Goal: Transaction & Acquisition: Purchase product/service

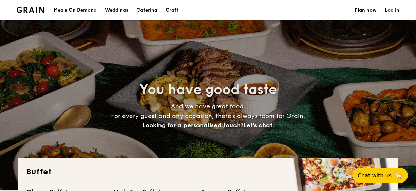
select select
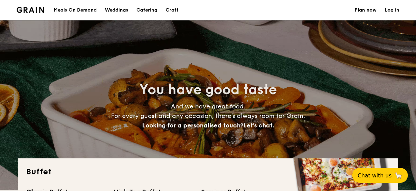
click at [162, 61] on div "You have good taste And we have great food. For every guest and any occasion, t…" at bounding box center [208, 105] width 380 height 170
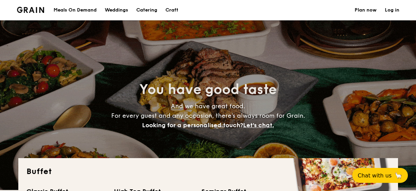
select select
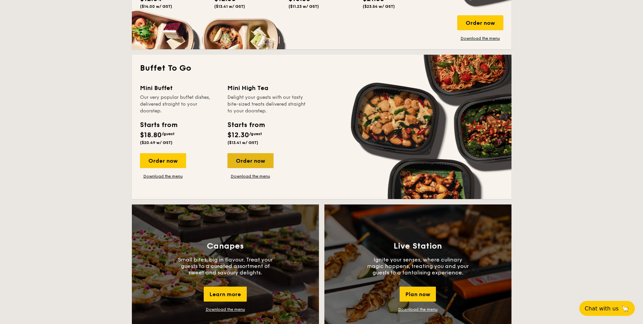
scroll to position [407, 0]
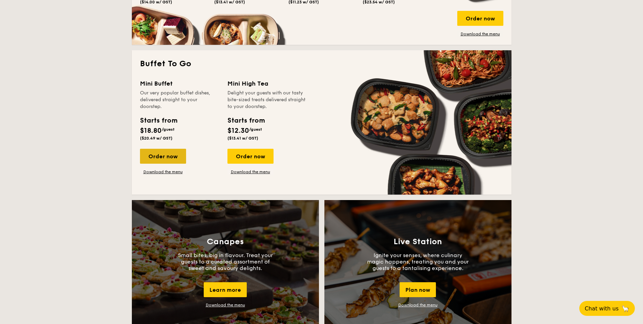
click at [158, 157] on div "Order now" at bounding box center [163, 156] width 46 height 15
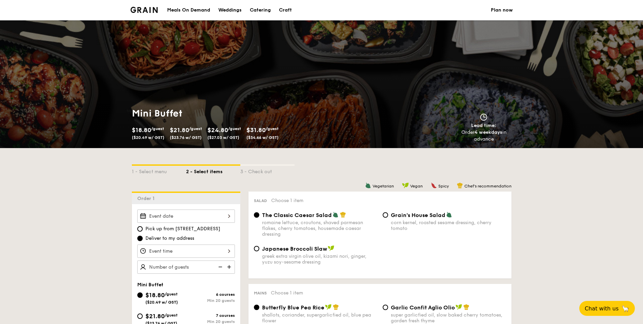
click at [230, 191] on div "Pick up from [STREET_ADDRESS] Deliver to my address Mini Buffet $18.80 /guest (…" at bounding box center [186, 311] width 109 height 215
click at [230, 191] on div at bounding box center [186, 215] width 98 height 13
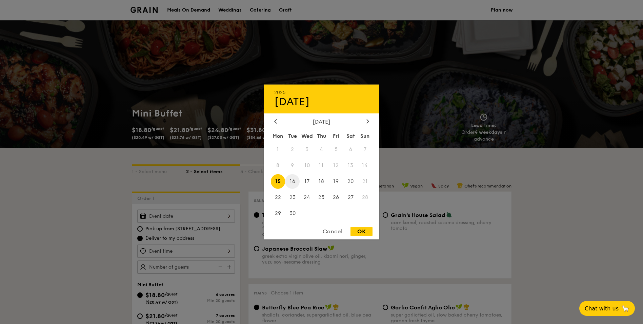
click at [290, 179] on span "16" at bounding box center [292, 181] width 15 height 15
click at [366, 191] on div "OK" at bounding box center [362, 231] width 22 height 9
type input "Sep 16, 2025"
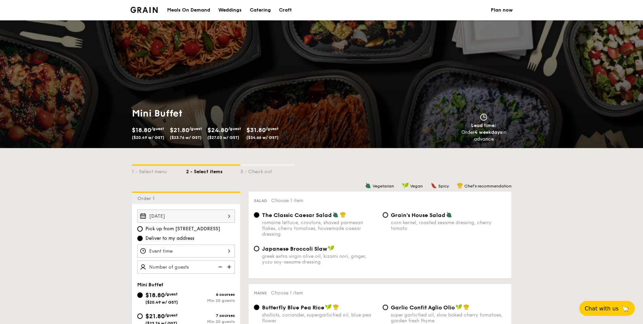
click at [179, 191] on div at bounding box center [186, 250] width 98 height 13
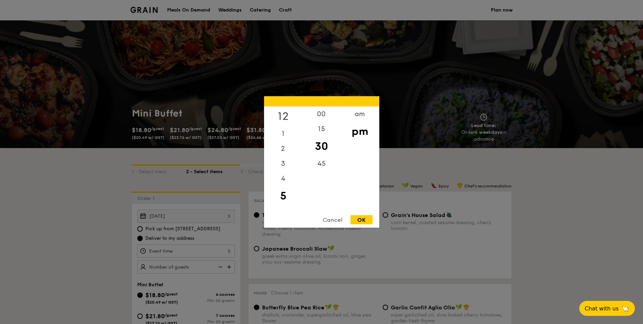
click at [289, 112] on div "12" at bounding box center [283, 116] width 38 height 20
click at [323, 113] on div "00" at bounding box center [321, 116] width 38 height 20
click at [363, 191] on div "OK" at bounding box center [362, 219] width 22 height 9
type input "12:00PM"
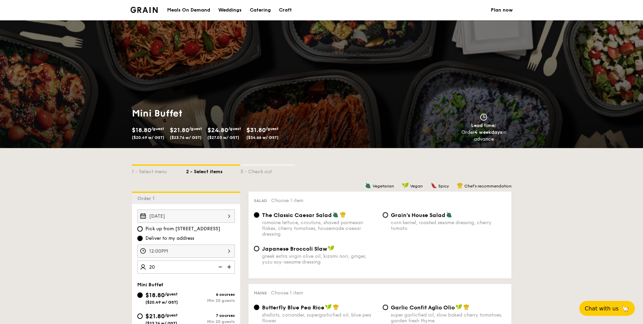
type input "20 guests"
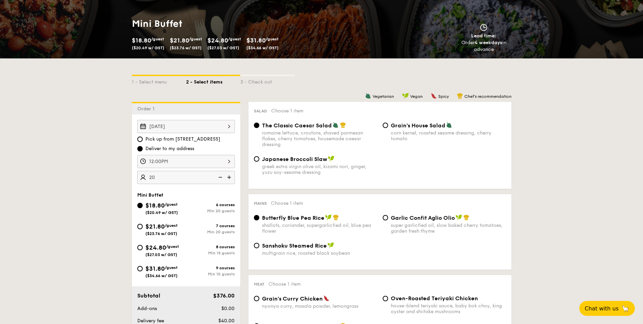
scroll to position [136, 0]
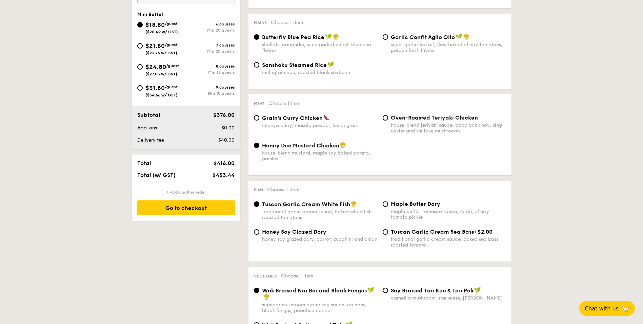
scroll to position [271, 0]
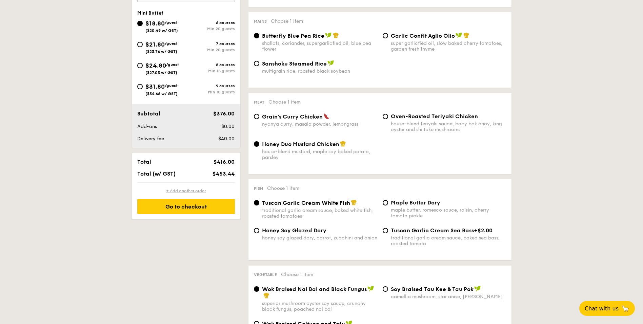
click at [199, 191] on div "+ Add another order" at bounding box center [186, 190] width 98 height 5
radio input "true"
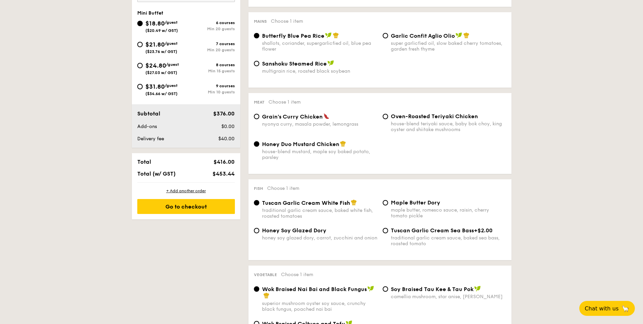
radio input "true"
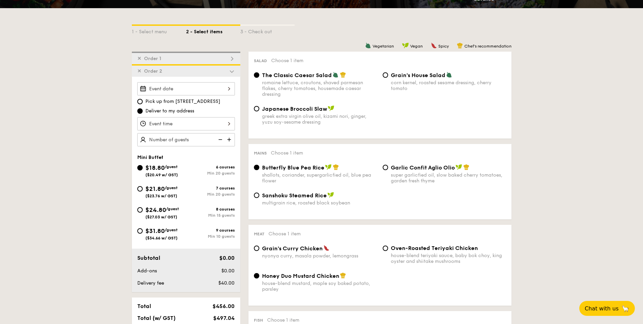
scroll to position [92, 0]
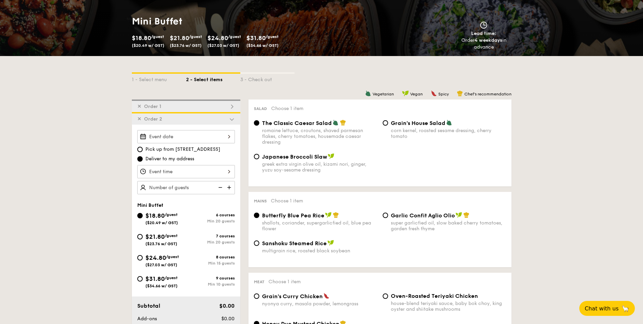
click at [226, 133] on div at bounding box center [186, 136] width 98 height 13
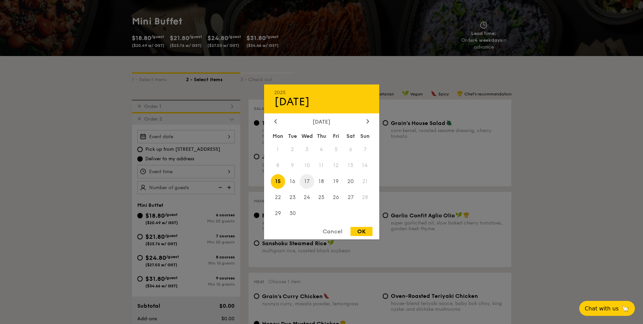
click at [304, 183] on span "17" at bounding box center [307, 181] width 15 height 15
click at [361, 191] on div "OK" at bounding box center [362, 231] width 22 height 9
type input "Sep 17, 2025"
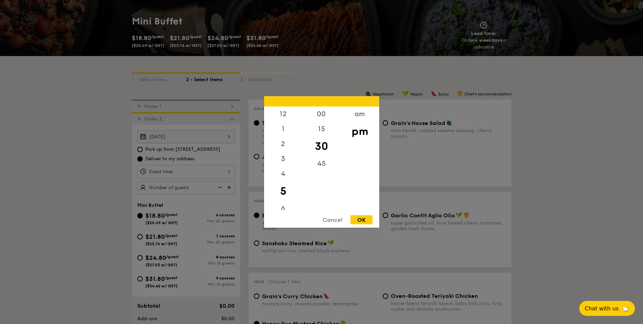
click at [176, 172] on div "12 1 2 3 4 5 6 7 8 9 10 11 00 15 30 45 am pm Cancel OK" at bounding box center [186, 171] width 98 height 13
click at [281, 115] on div "12" at bounding box center [283, 116] width 38 height 20
click at [324, 115] on div "00" at bounding box center [321, 116] width 38 height 20
click at [360, 191] on div "OK" at bounding box center [362, 219] width 22 height 9
type input "12:00PM"
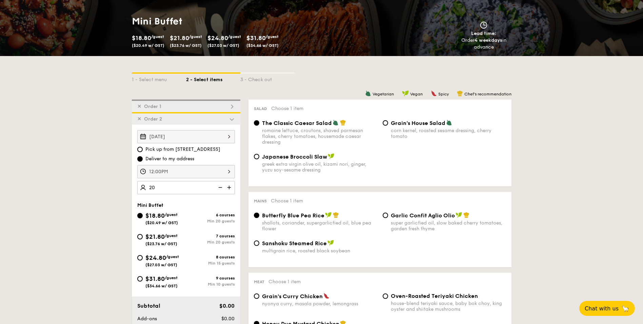
type input "20 guests"
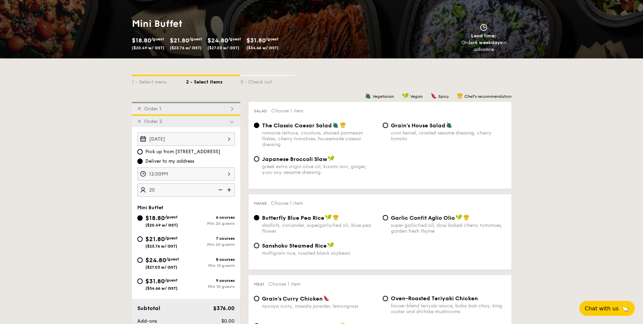
scroll to position [0, 0]
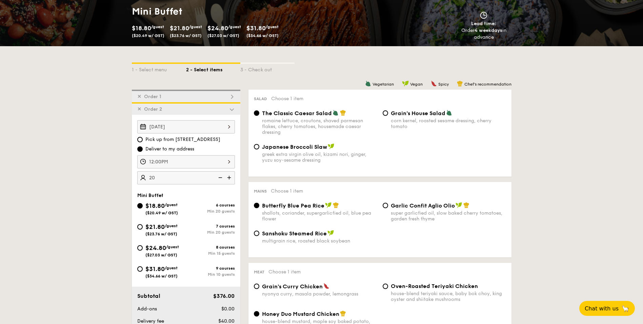
click at [186, 95] on div "✕ Order 1" at bounding box center [186, 96] width 109 height 13
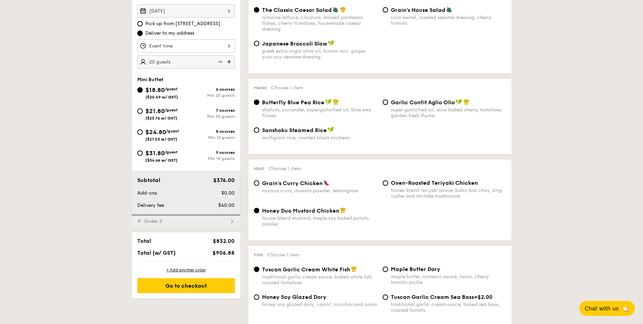
scroll to position [215, 0]
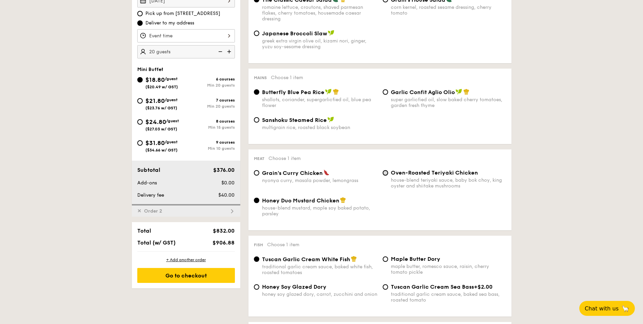
click at [388, 174] on input "Oven-Roasted Teriyaki Chicken house-blend teriyaki sauce, baby bok choy, king o…" at bounding box center [385, 172] width 5 height 5
radio input "true"
click at [386, 191] on input "Maple Butter Dory maple butter, romesco sauce, raisin, cherry tomato pickle" at bounding box center [385, 258] width 5 height 5
radio input "true"
click at [260, 191] on div "Honey Soy Glazed Dory honey soy glazed dory, carrot, zucchini and onion" at bounding box center [315, 290] width 129 height 14
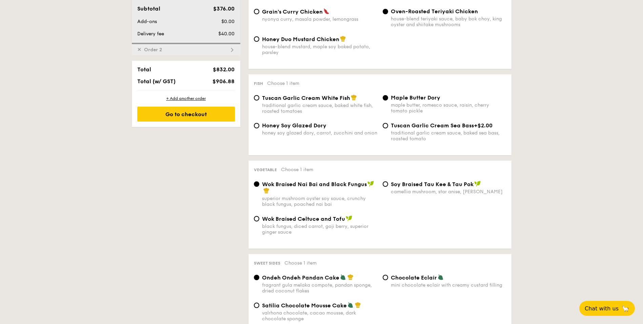
scroll to position [385, 0]
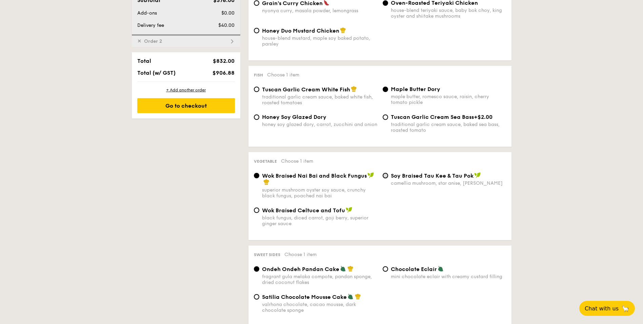
click at [386, 176] on input "⁠Soy Braised Tau Kee & Tau Pok camellia mushroom, star anise, goji berry" at bounding box center [385, 175] width 5 height 5
radio input "true"
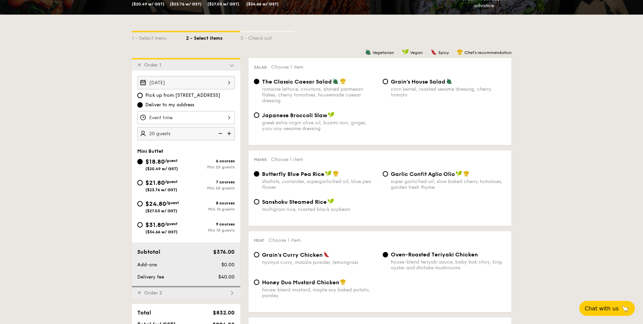
scroll to position [102, 0]
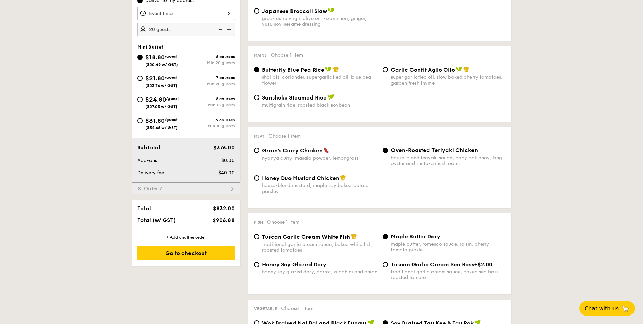
click at [227, 191] on div "✕ Order 2" at bounding box center [186, 187] width 109 height 13
radio input "false"
radio input "true"
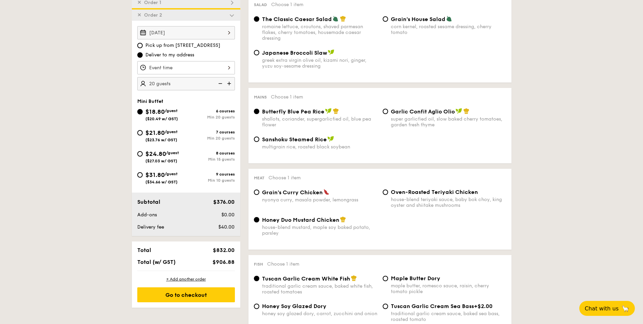
scroll to position [194, 0]
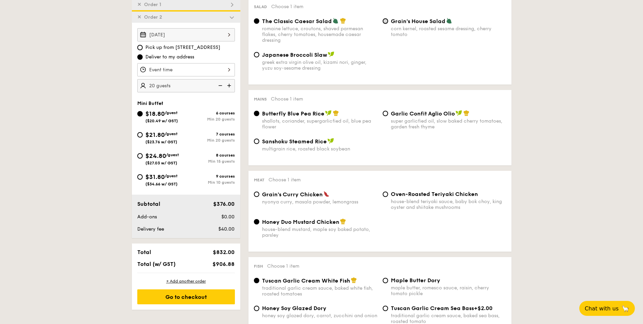
click at [388, 21] on input "Grain's House Salad corn kernel, roasted sesame dressing, cherry tomato" at bounding box center [385, 20] width 5 height 5
radio input "true"
click at [209, 5] on div "✕ Order 1" at bounding box center [186, 4] width 109 height 13
radio input "true"
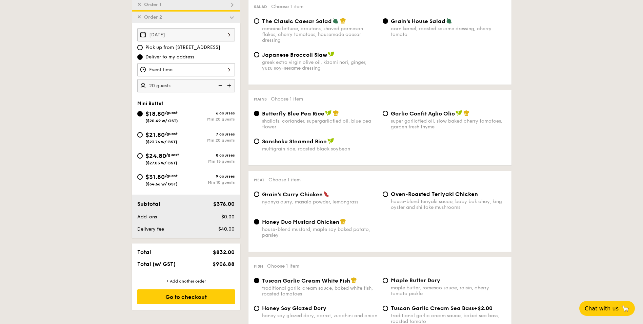
radio input "false"
radio input "true"
radio input "false"
radio input "true"
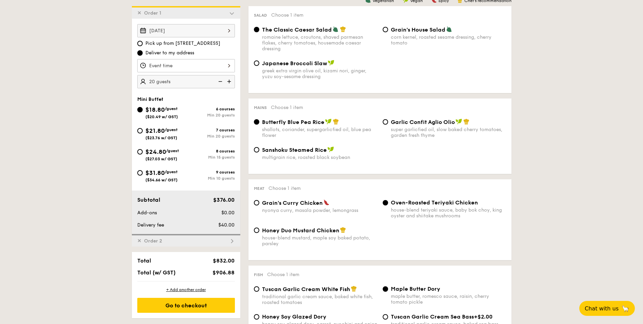
scroll to position [181, 0]
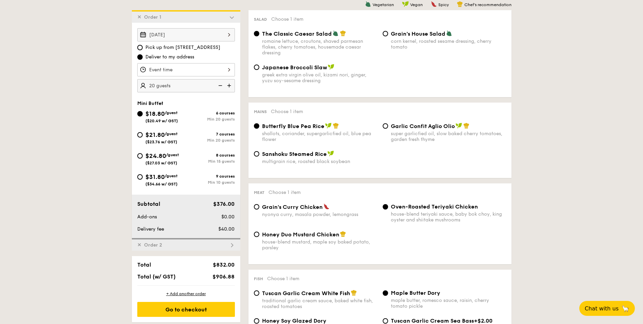
click at [190, 191] on div "✕ Order 2" at bounding box center [186, 244] width 109 height 13
radio input "false"
radio input "true"
radio input "false"
radio input "true"
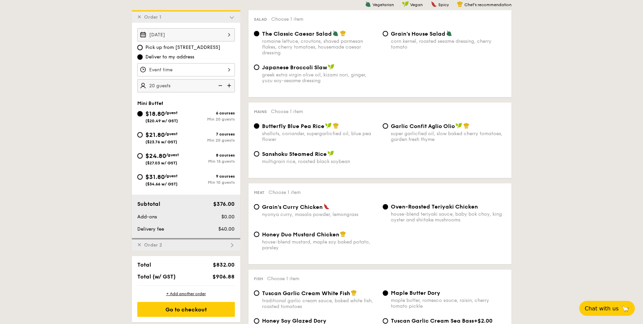
radio input "true"
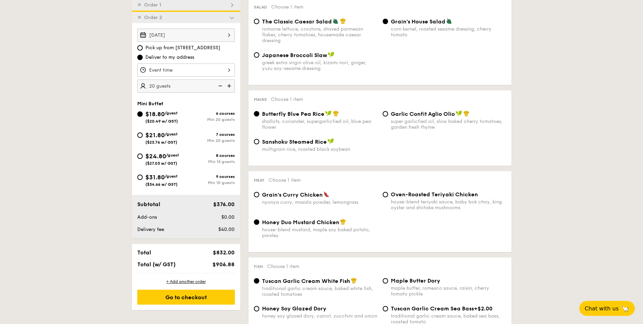
scroll to position [194, 0]
click at [385, 115] on input "Garlic Confit Aglio Olio super garlicfied oil, slow baked cherry tomatoes, gard…" at bounding box center [385, 113] width 5 height 5
radio input "true"
click at [195, 6] on div "✕ Order 1" at bounding box center [186, 4] width 109 height 13
radio input "true"
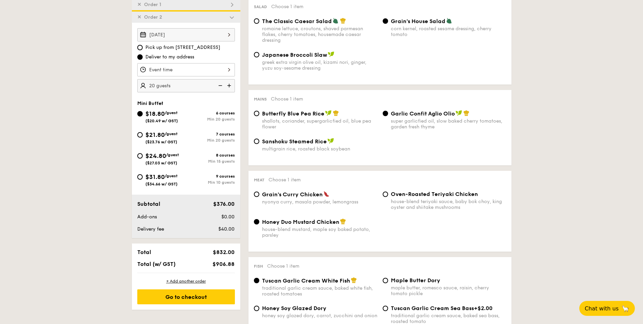
radio input "true"
radio input "false"
radio input "true"
radio input "false"
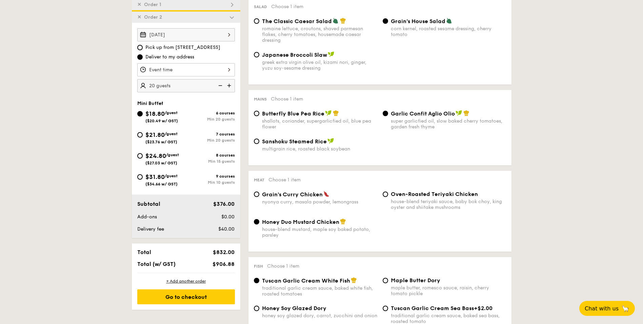
radio input "true"
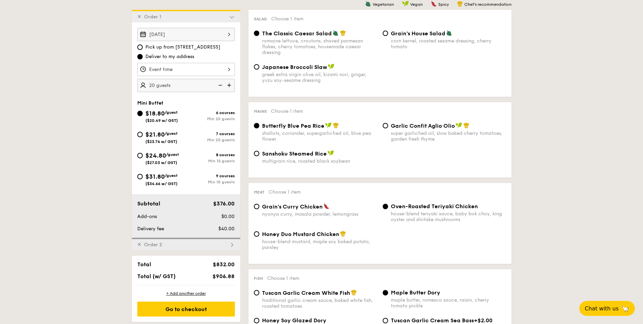
scroll to position [181, 0]
click at [196, 191] on div "✕ Order 2" at bounding box center [186, 244] width 109 height 13
radio input "false"
radio input "true"
radio input "false"
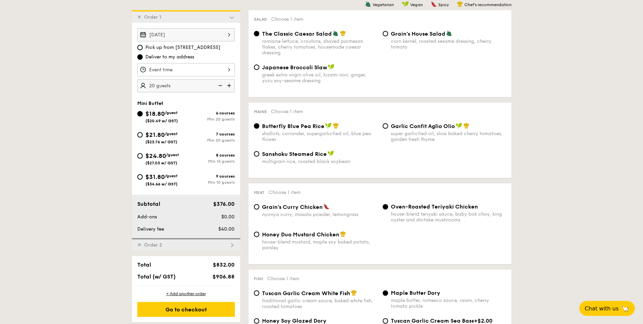
radio input "true"
radio input "false"
radio input "true"
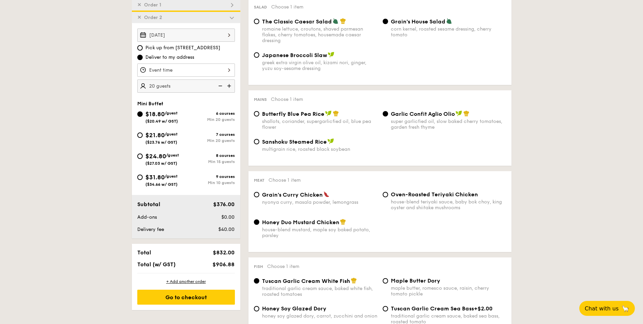
scroll to position [194, 0]
click at [187, 7] on div "✕ Order 1" at bounding box center [186, 4] width 109 height 13
radio input "true"
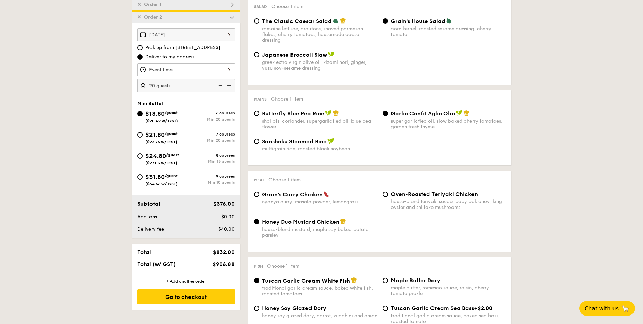
radio input "false"
radio input "true"
radio input "false"
radio input "true"
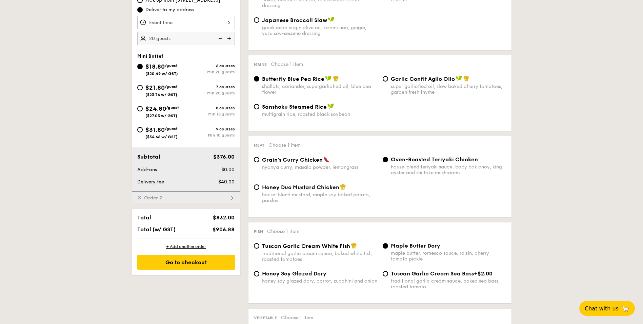
scroll to position [249, 0]
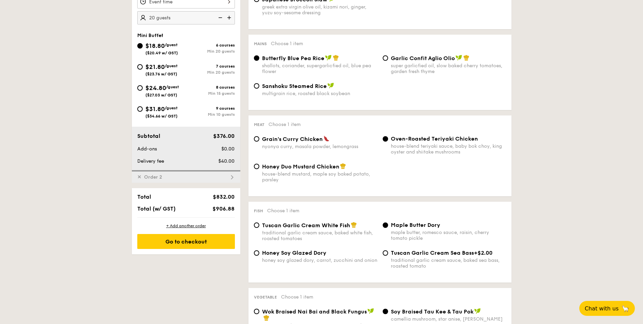
click at [204, 175] on div "✕ Order 2" at bounding box center [186, 176] width 109 height 13
radio input "false"
radio input "true"
radio input "false"
radio input "true"
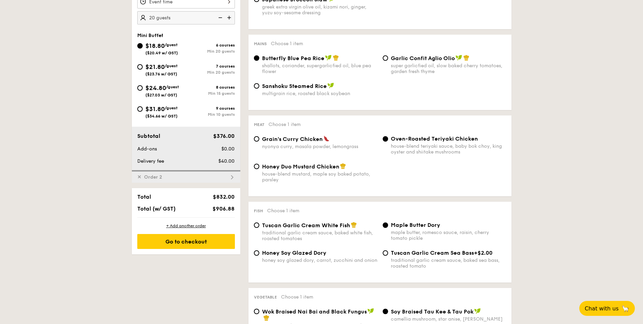
radio input "false"
radio input "true"
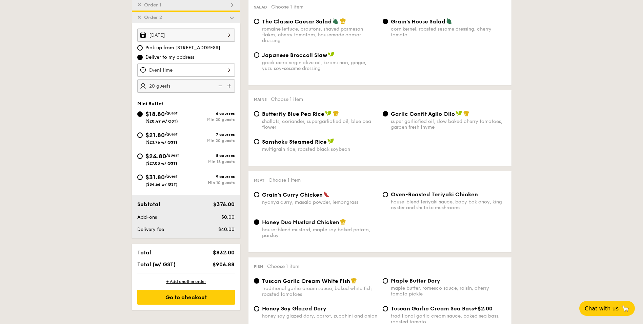
scroll to position [126, 0]
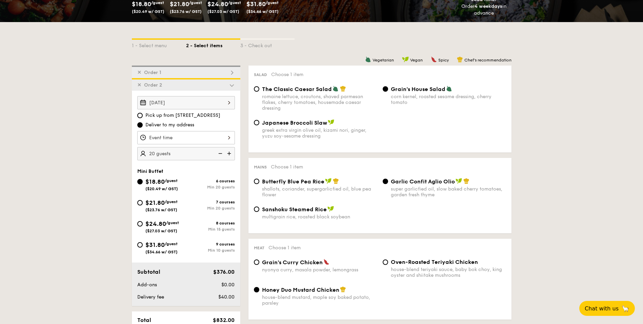
click at [228, 71] on div "✕ Order 1" at bounding box center [186, 71] width 109 height 13
radio input "true"
radio input "false"
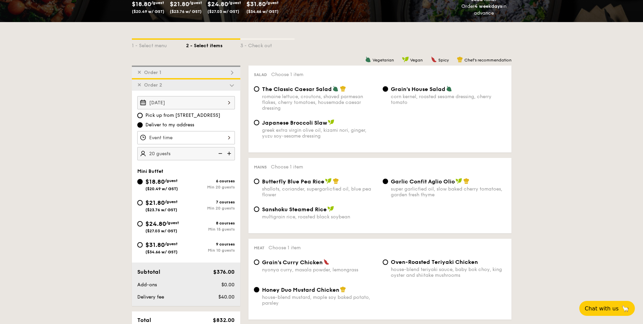
radio input "true"
radio input "false"
radio input "true"
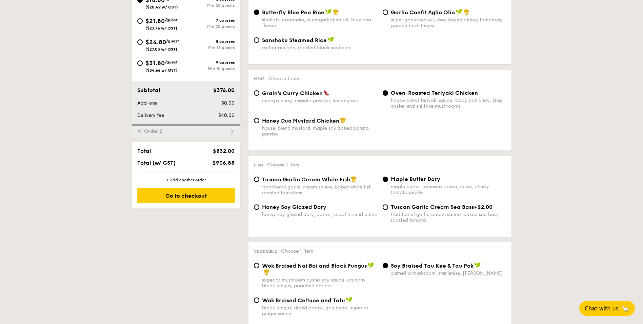
scroll to position [343, 0]
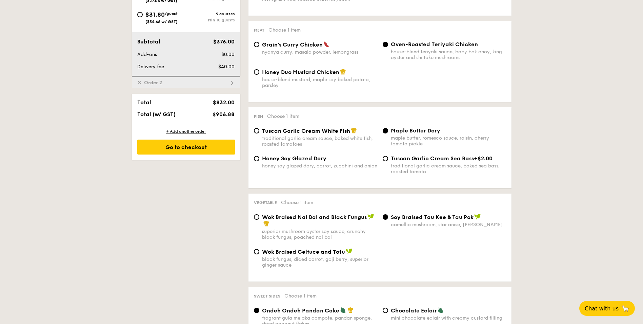
click at [220, 84] on div "✕ Order 2" at bounding box center [186, 82] width 109 height 13
radio input "false"
radio input "true"
radio input "false"
radio input "true"
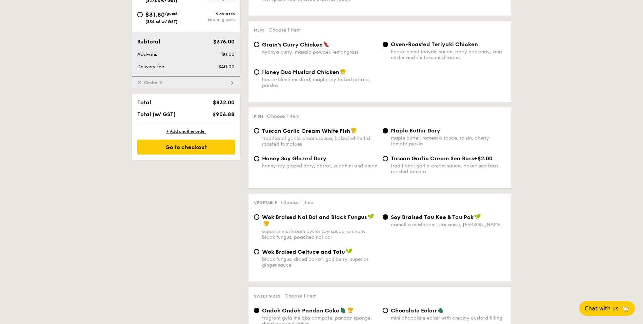
radio input "false"
radio input "true"
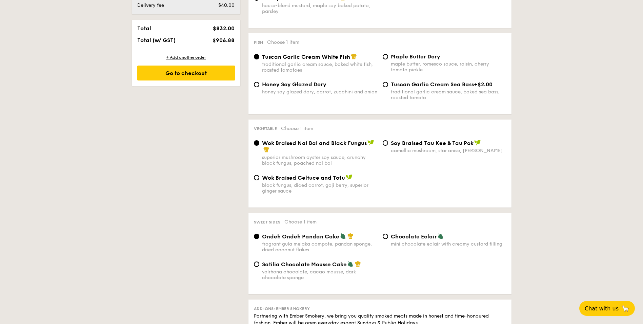
scroll to position [429, 0]
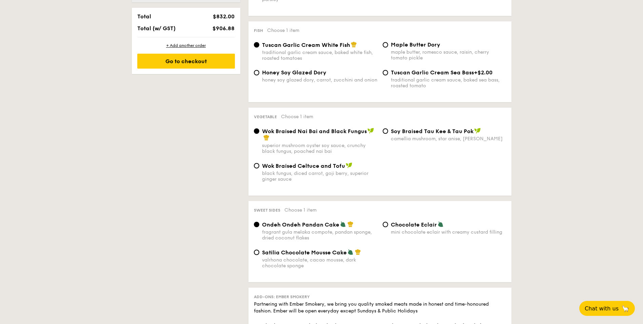
click at [254, 191] on div "Satilia Chocolate Mousse Cake valrhona chocolate, cacao mousse, dark chocolate …" at bounding box center [315, 259] width 129 height 20
click at [258, 191] on input "Satilia Chocolate Mousse Cake valrhona chocolate, cacao mousse, dark chocolate …" at bounding box center [256, 251] width 5 height 5
radio input "true"
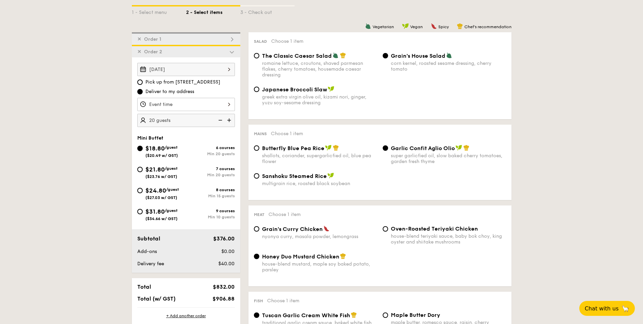
scroll to position [158, 0]
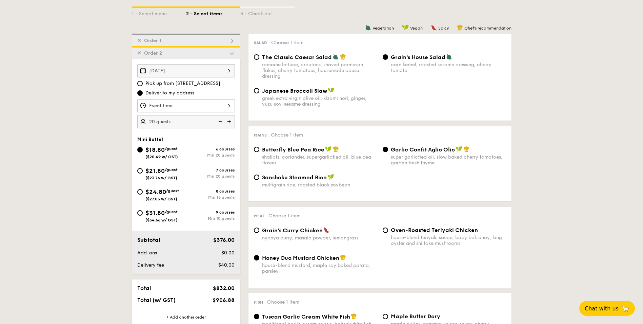
click at [213, 39] on div "✕ Order 1" at bounding box center [186, 40] width 109 height 13
radio input "true"
radio input "false"
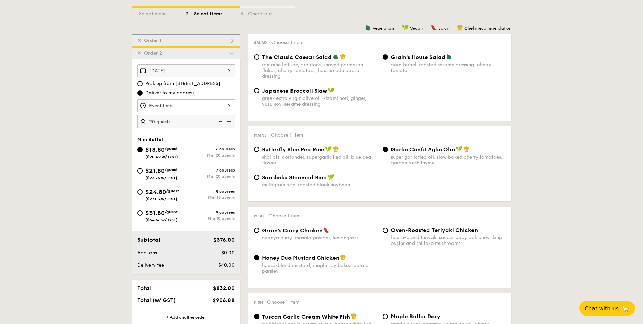
radio input "true"
radio input "false"
radio input "true"
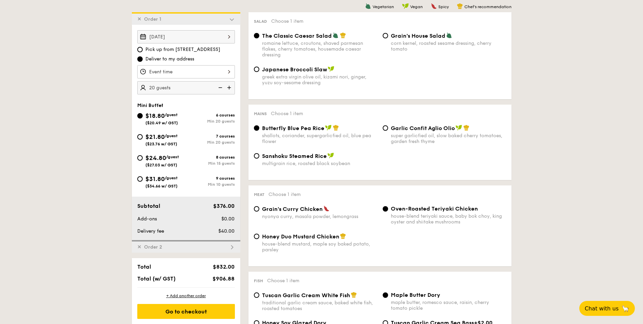
scroll to position [181, 0]
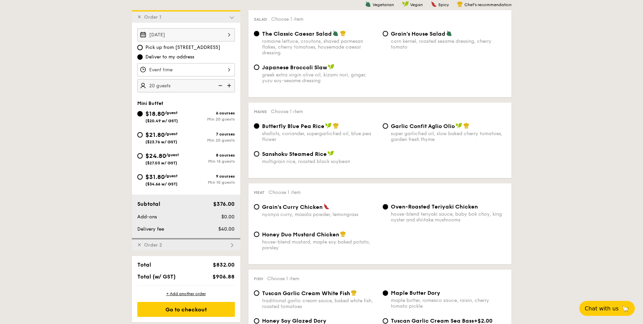
click at [194, 191] on div "✕ Order 2" at bounding box center [186, 244] width 109 height 13
radio input "false"
radio input "true"
radio input "false"
radio input "true"
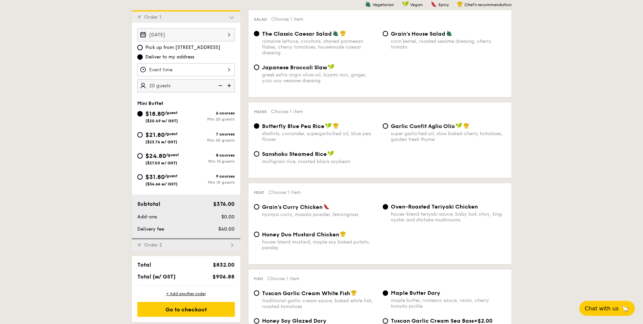
radio input "false"
radio input "true"
radio input "false"
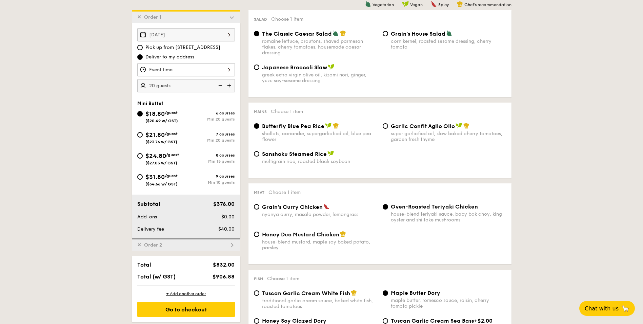
radio input "true"
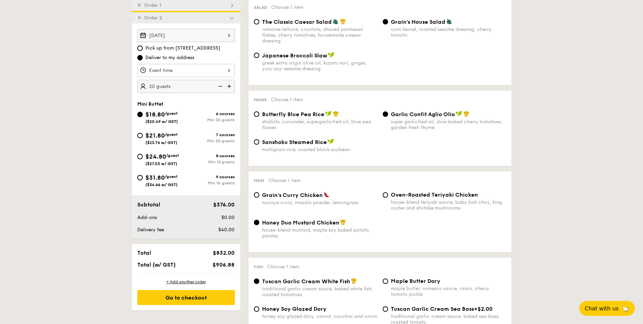
scroll to position [194, 0]
click at [220, 5] on div "✕ Order 1" at bounding box center [186, 4] width 109 height 13
radio input "true"
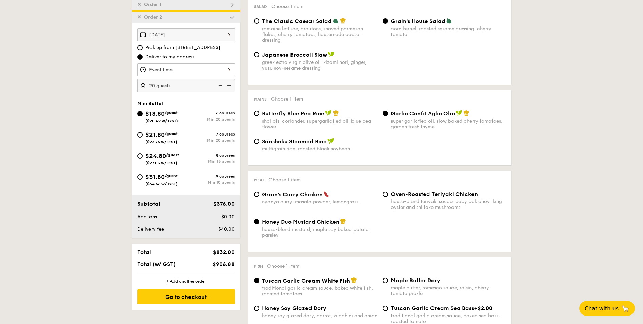
radio input "false"
radio input "true"
radio input "false"
radio input "true"
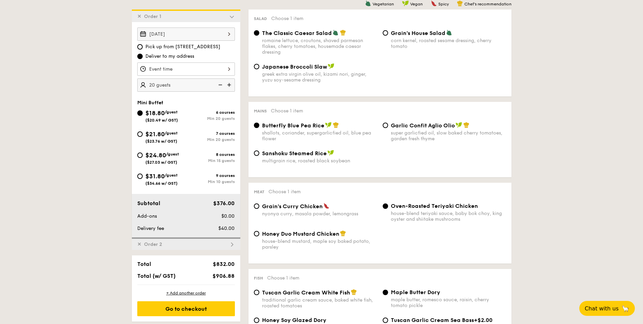
scroll to position [181, 0]
click at [221, 191] on div "✕ Order 2" at bounding box center [186, 244] width 109 height 13
radio input "false"
radio input "true"
radio input "false"
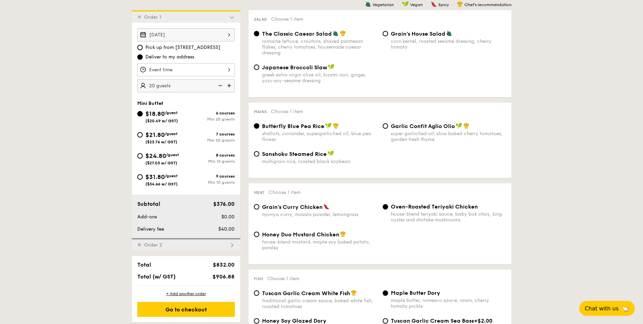
radio input "true"
radio input "false"
radio input "true"
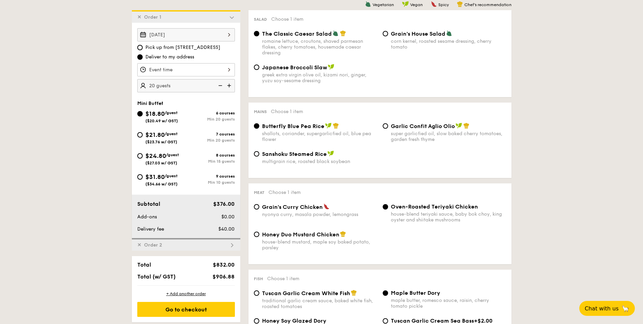
radio input "false"
radio input "true"
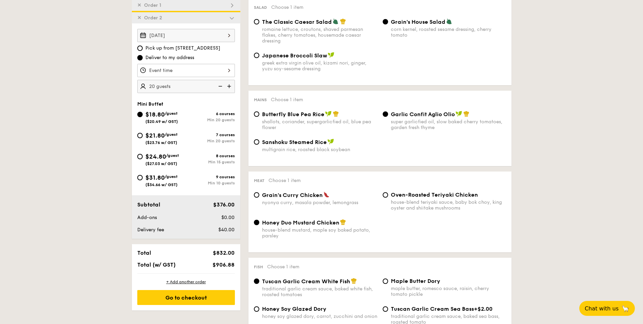
scroll to position [194, 0]
click at [233, 6] on img at bounding box center [232, 5] width 6 height 6
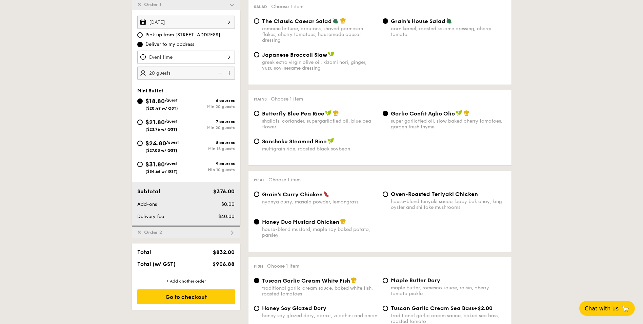
radio input "true"
radio input "false"
radio input "true"
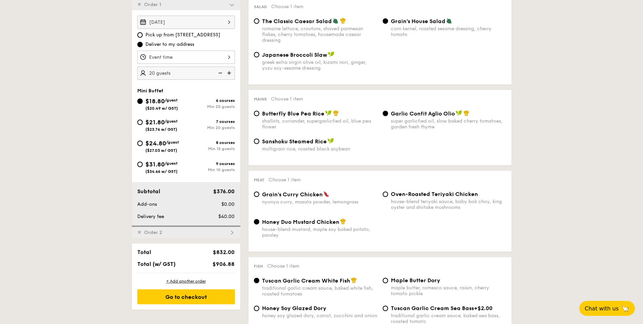
radio input "false"
radio input "true"
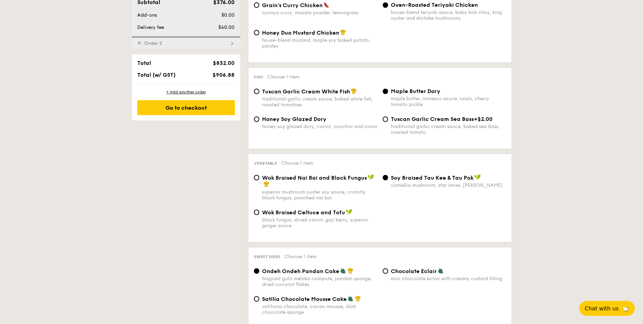
scroll to position [283, 0]
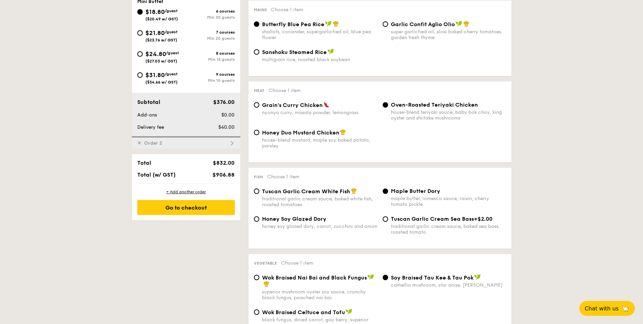
click at [204, 143] on div "✕ Order 2" at bounding box center [186, 142] width 109 height 13
radio input "false"
radio input "true"
radio input "false"
radio input "true"
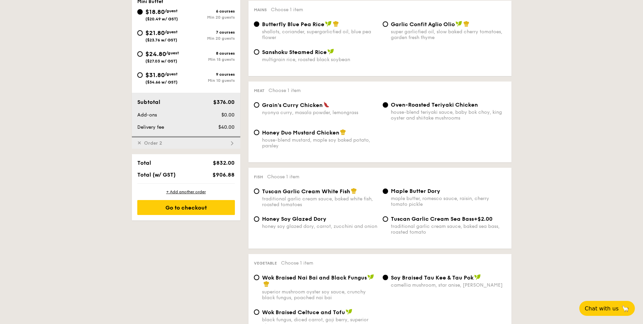
radio input "false"
radio input "true"
radio input "false"
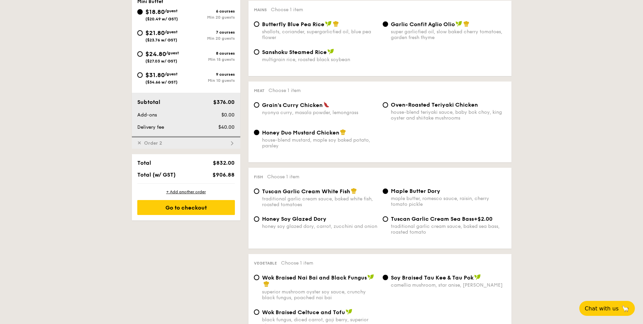
radio input "true"
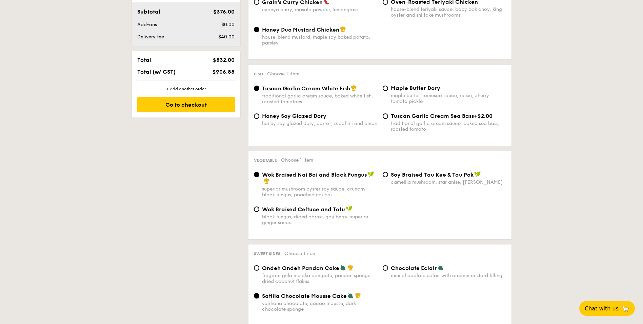
scroll to position [465, 0]
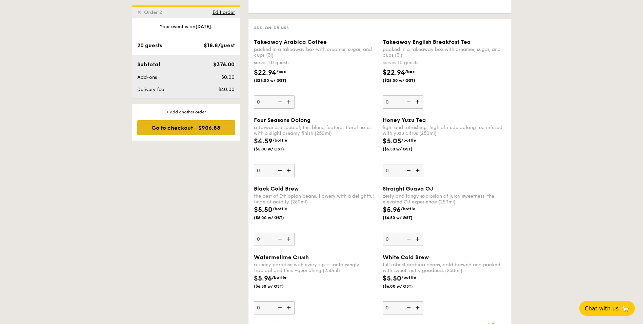
click at [173, 129] on div "Go to checkout - $906.88" at bounding box center [186, 127] width 98 height 15
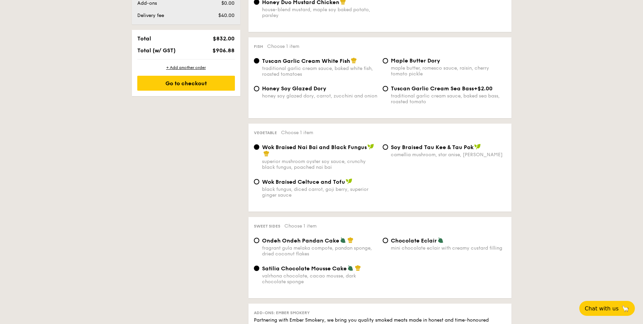
scroll to position [181, 0]
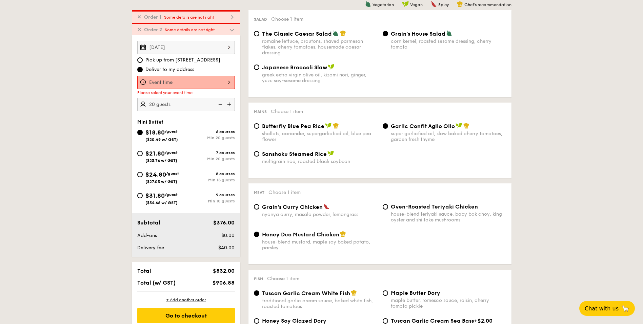
click at [174, 78] on div at bounding box center [186, 82] width 98 height 13
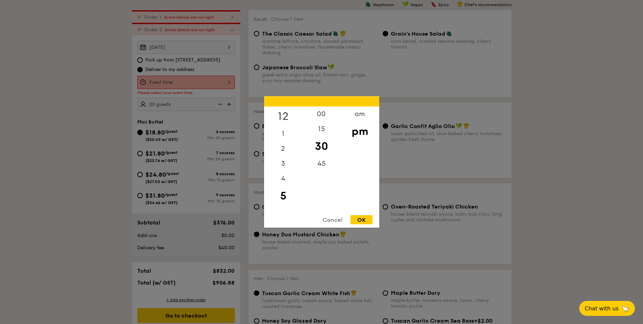
click at [277, 109] on div "12" at bounding box center [283, 116] width 38 height 20
click at [319, 111] on div "00" at bounding box center [321, 116] width 38 height 20
click at [368, 191] on div "OK" at bounding box center [362, 219] width 22 height 9
type input "12:00PM"
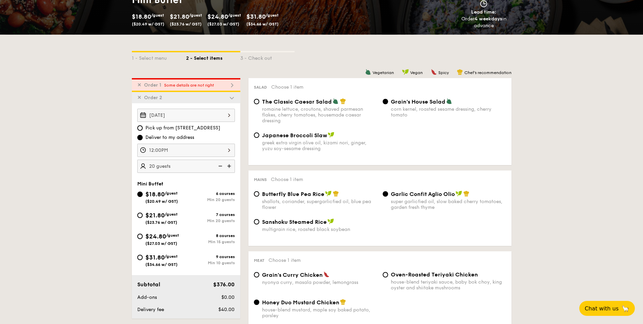
click at [212, 82] on div "✕ Order 1 Some details are not right" at bounding box center [186, 84] width 109 height 13
radio input "true"
radio input "false"
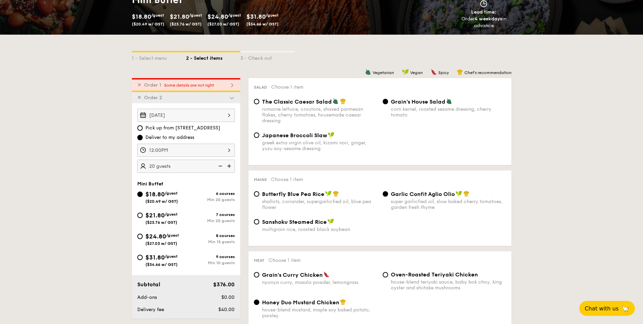
radio input "true"
radio input "false"
radio input "true"
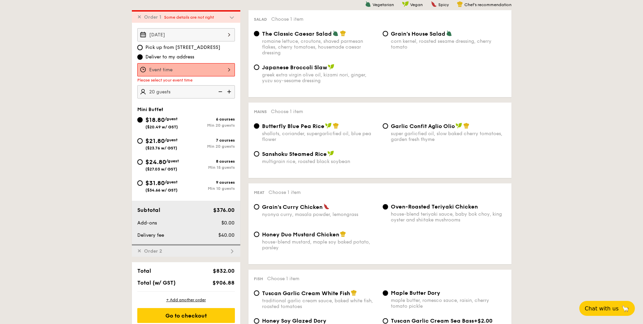
click at [197, 73] on div at bounding box center [186, 69] width 98 height 13
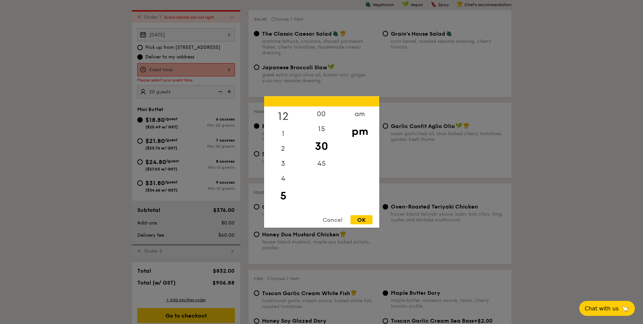
click at [285, 111] on div "12" at bounding box center [283, 116] width 38 height 20
click at [320, 113] on div "00" at bounding box center [321, 116] width 38 height 20
click at [359, 133] on div "pm" at bounding box center [360, 131] width 38 height 20
click at [365, 191] on div "OK" at bounding box center [362, 219] width 22 height 9
type input "12:00PM"
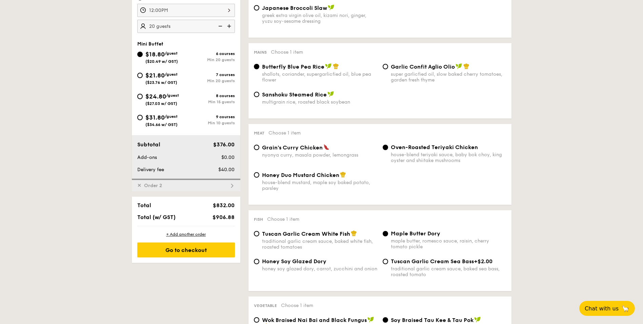
scroll to position [249, 0]
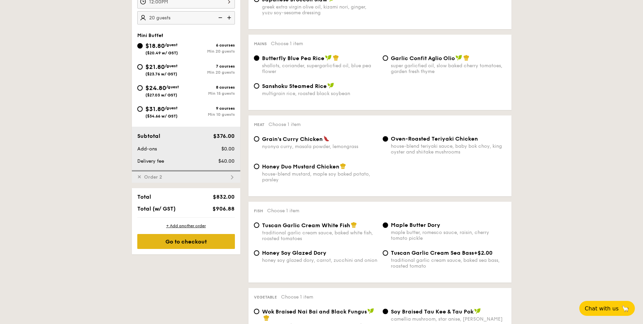
click at [214, 191] on div "Go to checkout" at bounding box center [186, 241] width 98 height 15
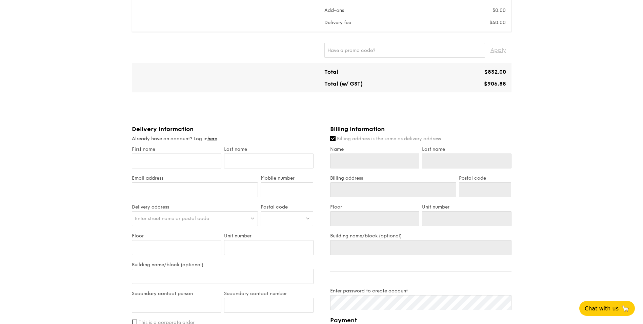
scroll to position [407, 0]
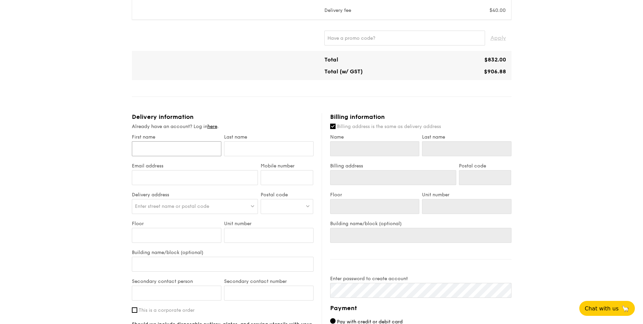
click at [198, 143] on input "First name" at bounding box center [177, 148] width 90 height 15
type input "Elise"
type input "Foo"
type input "elise.foo@vantage-dc.com"
type input "98790811"
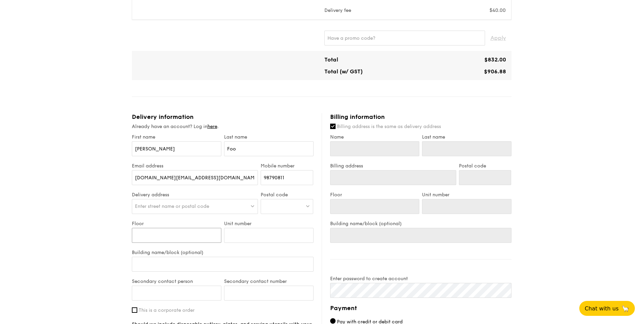
type input "34"
type input "01"
type input "Robinson 77"
type input "May (Pantry Lady)"
type input "98390006"
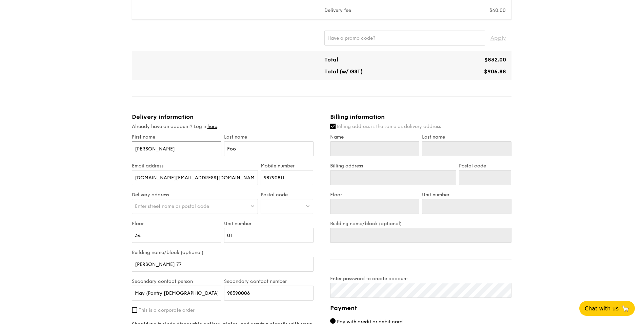
type input "Elise"
type input "Foo"
type input "34"
type input "01"
type input "Robinson 77"
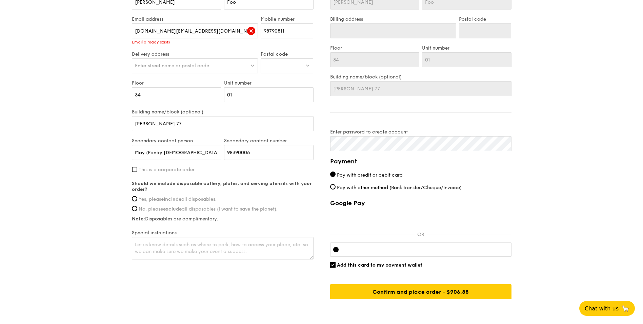
scroll to position [447, 0]
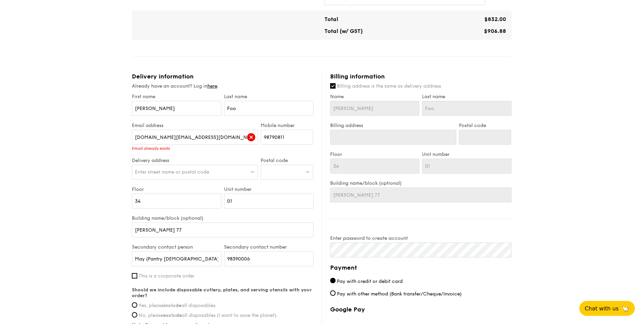
click at [229, 154] on div "Email address elise.foo@vantage-dc.com Email already exists" at bounding box center [195, 139] width 129 height 35
click at [246, 173] on div "Enter street name or postal code" at bounding box center [195, 171] width 126 height 15
drag, startPoint x: 76, startPoint y: 180, endPoint x: 162, endPoint y: 169, distance: 87.2
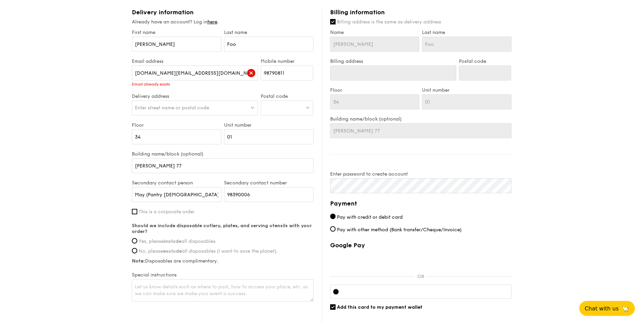
scroll to position [515, 0]
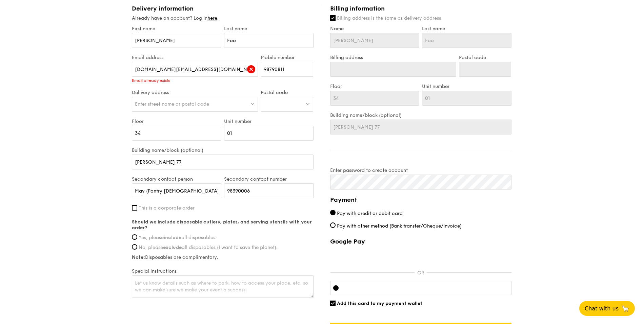
click at [173, 191] on span "This is a corporate order" at bounding box center [167, 208] width 56 height 6
click at [137, 191] on input "This is a corporate order" at bounding box center [134, 207] width 5 height 5
checkbox input "true"
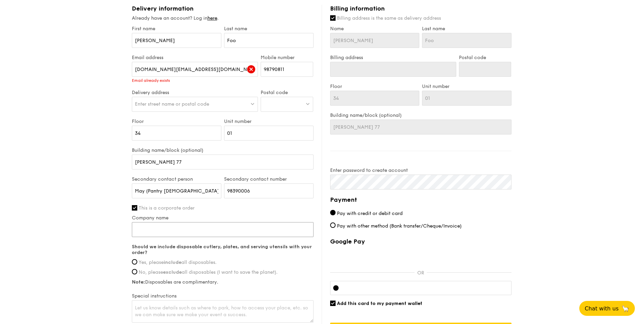
drag, startPoint x: 183, startPoint y: 233, endPoint x: 188, endPoint y: 232, distance: 4.5
click at [183, 191] on input "Company name" at bounding box center [223, 229] width 182 height 15
type input "Vantage Data Centers APAC Pte Ltd"
click at [234, 67] on input "elise.foo@vantage-dc.com" at bounding box center [195, 69] width 126 height 15
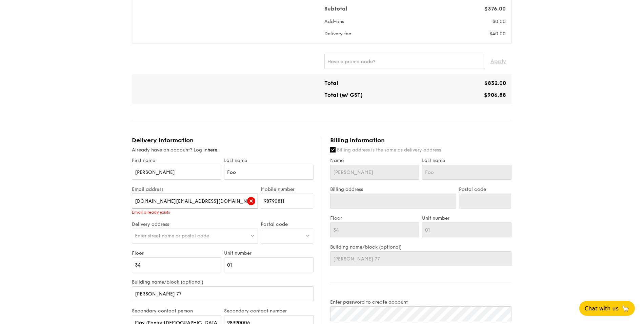
scroll to position [379, 0]
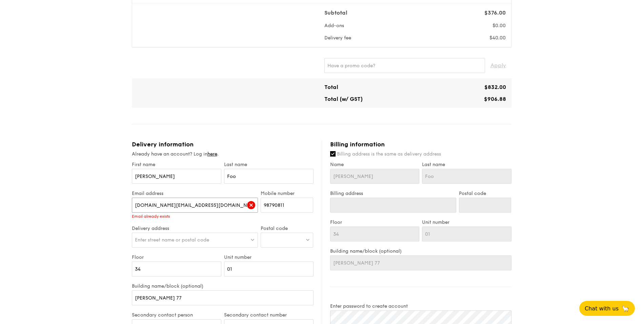
drag, startPoint x: 201, startPoint y: 209, endPoint x: 224, endPoint y: 208, distance: 22.7
click at [201, 191] on input "elise.foo@vantage-dc.com" at bounding box center [195, 204] width 126 height 15
click at [71, 191] on div "1 - Select menu 2 - Select items 3 - Check out Mini Buffet $18.80 /guest ($20.4…" at bounding box center [321, 60] width 643 height 879
drag, startPoint x: 216, startPoint y: 153, endPoint x: 196, endPoint y: 158, distance: 21.3
click at [185, 157] on div "Already have an account? Log in here ." at bounding box center [223, 154] width 182 height 7
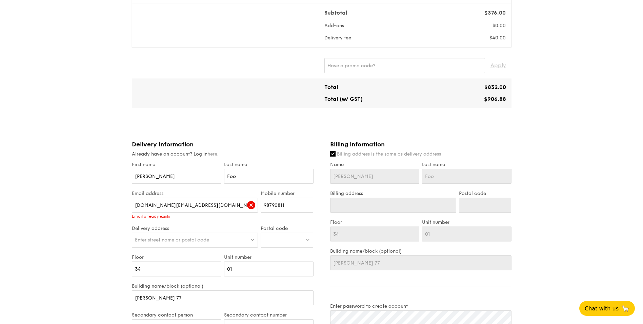
click at [212, 154] on link "here" at bounding box center [213, 154] width 10 height 6
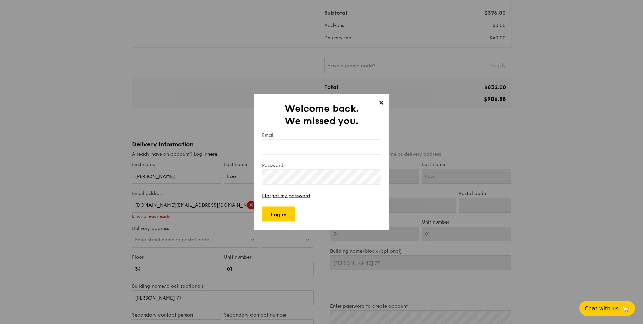
click at [325, 146] on input "Email" at bounding box center [321, 146] width 119 height 15
type input "elise.foo@vantage-dc.com"
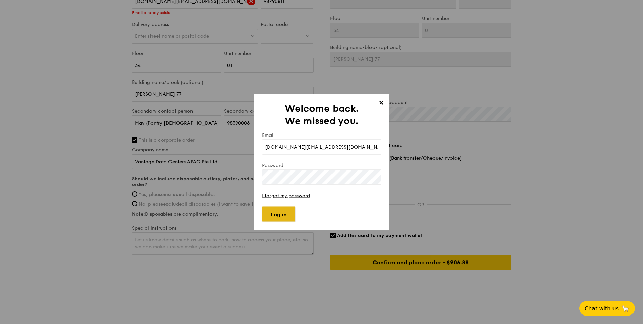
click at [263, 191] on input "Log in" at bounding box center [278, 214] width 33 height 15
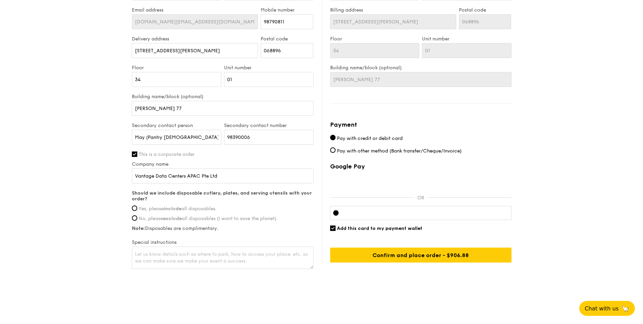
scroll to position [563, 0]
click at [133, 191] on input "Yes, please include all disposables." at bounding box center [134, 206] width 5 height 5
radio input "true"
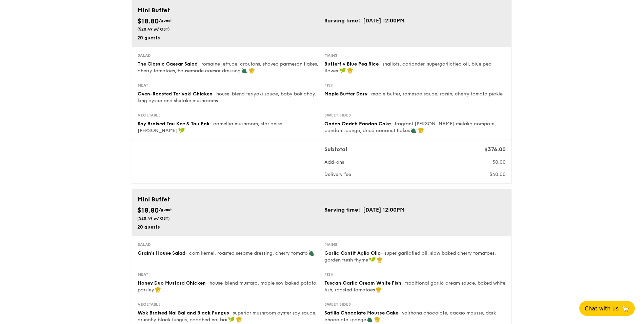
scroll to position [55, 0]
click at [416, 172] on div "$40.00" at bounding box center [485, 174] width 47 height 7
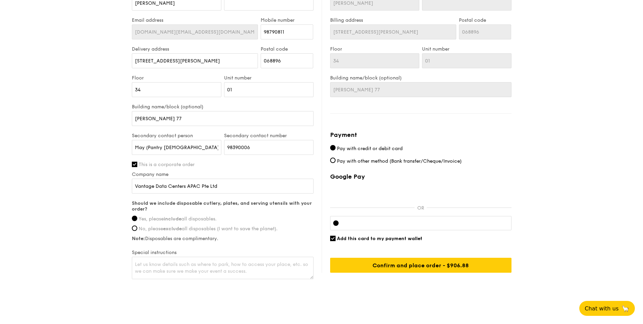
scroll to position [563, 0]
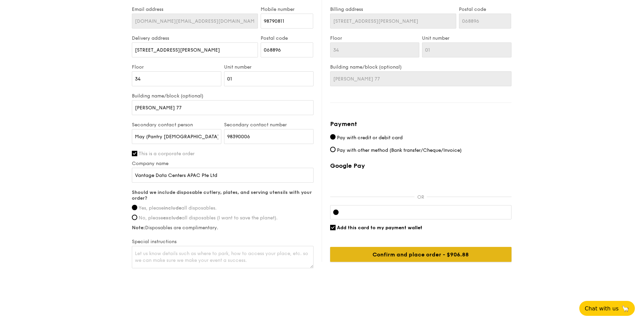
click at [416, 191] on input "Confirm and place order - $906.88" at bounding box center [420, 254] width 181 height 15
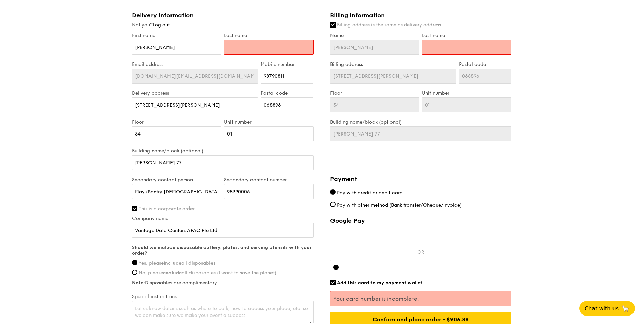
scroll to position [412, 0]
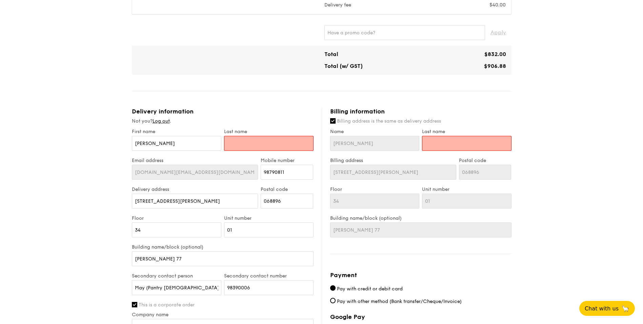
click at [257, 142] on input "text" at bounding box center [269, 143] width 90 height 15
type input "Foo"
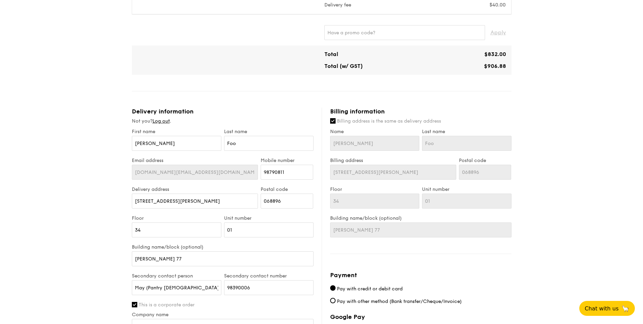
click at [416, 175] on div "1 - Select menu 2 - Select items 3 - Check out Mini Buffet $18.80 /guest ($20.4…" at bounding box center [321, 19] width 643 height 862
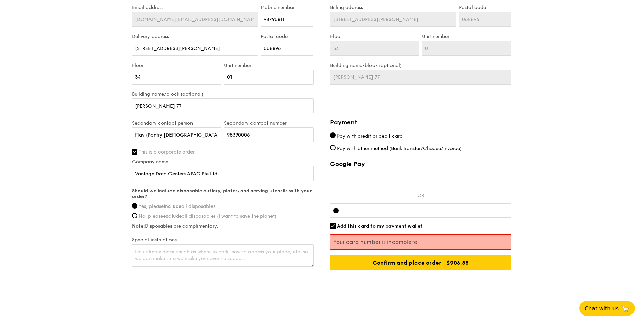
scroll to position [565, 0]
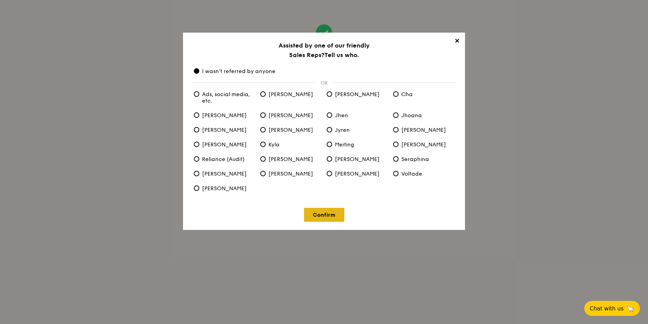
click at [313, 191] on link "Confirm" at bounding box center [324, 215] width 40 height 14
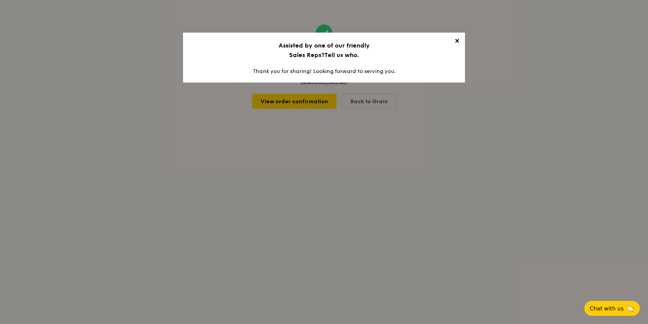
click at [416, 40] on span "✕" at bounding box center [456, 41] width 9 height 9
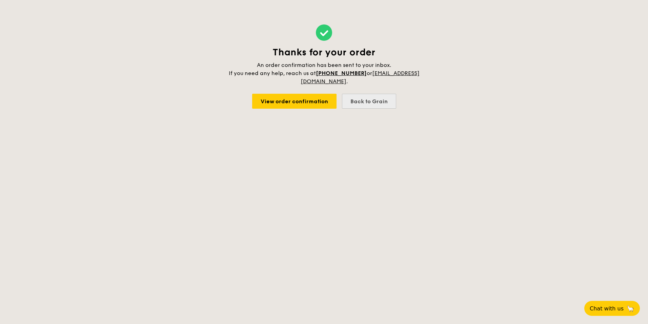
click at [371, 101] on div "Back to Grain" at bounding box center [369, 101] width 54 height 15
select select
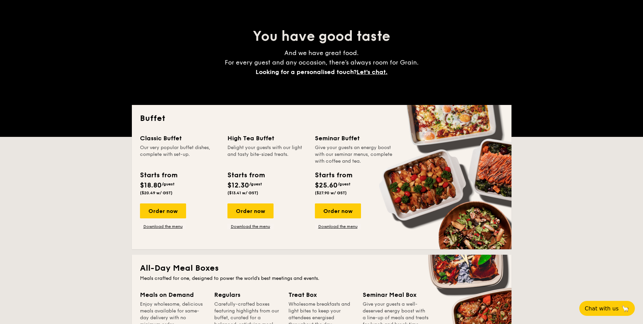
scroll to position [68, 0]
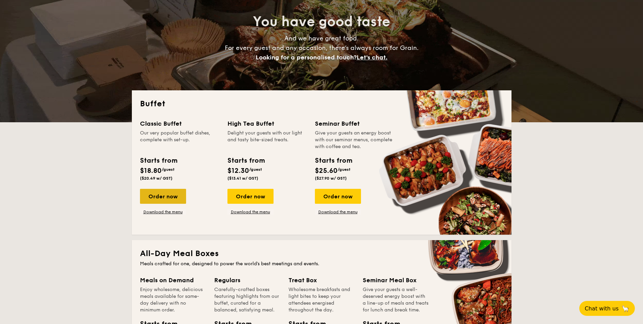
click at [172, 191] on div "Order now" at bounding box center [163, 196] width 46 height 15
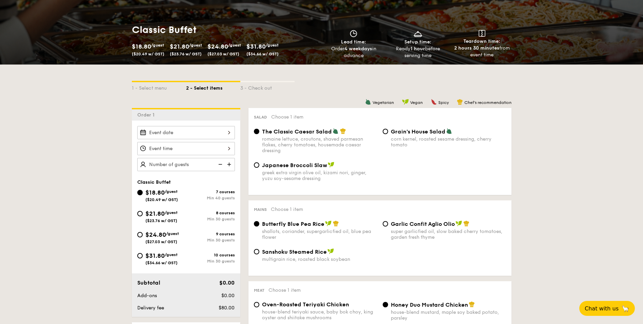
scroll to position [102, 0]
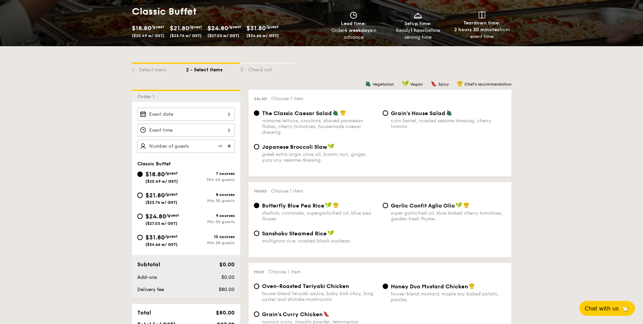
click at [135, 191] on div "$21.80 /guest ($23.76 w/ GST) 8 courses Min 30 guests" at bounding box center [186, 199] width 103 height 18
click at [138, 191] on input "$21.80 /guest ($23.76 w/ GST) 8 courses Min 30 guests" at bounding box center [139, 194] width 5 height 5
radio input "true"
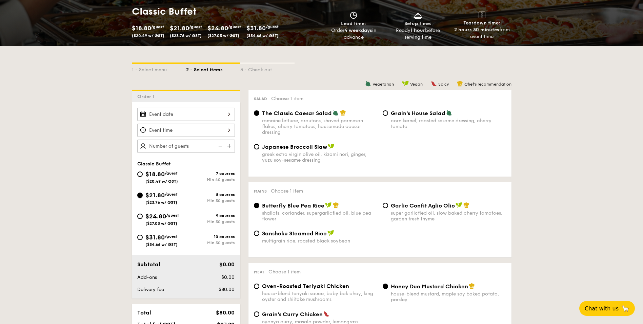
radio input "true"
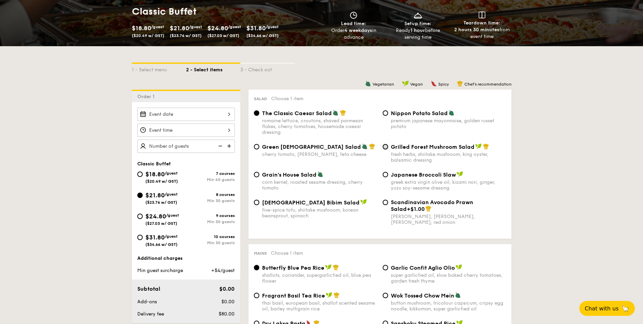
click at [387, 149] on input "Grilled Forest Mushroom Salad fresh herbs, shiitake mushroom, king oyster, bals…" at bounding box center [385, 146] width 5 height 5
radio input "true"
click at [285, 149] on span "Green Goddess Salad" at bounding box center [311, 146] width 99 height 6
click at [259, 149] on input "Green Goddess Salad cherry tomato, dill, feta cheese" at bounding box center [256, 146] width 5 height 5
radio input "true"
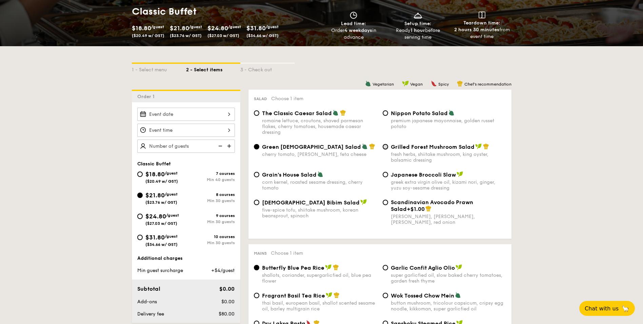
click at [384, 148] on input "Grilled Forest Mushroom Salad fresh herbs, shiitake mushroom, king oyster, bals…" at bounding box center [385, 146] width 5 height 5
radio input "true"
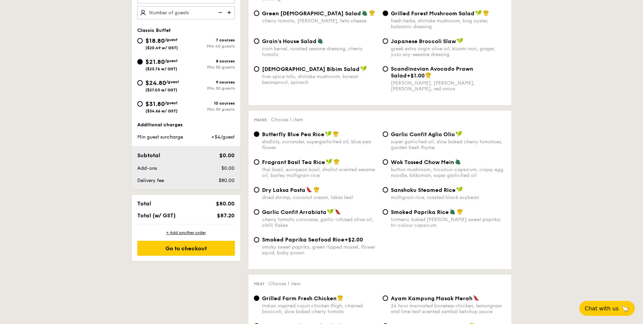
scroll to position [237, 0]
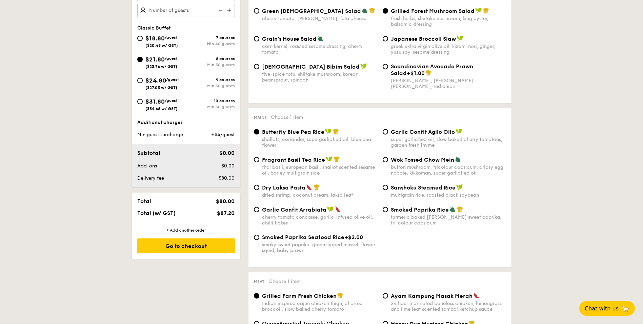
click at [296, 159] on span "Fragrant Basil Tea Rice" at bounding box center [293, 159] width 63 height 6
click at [259, 159] on input "Fragrant Basil Tea Rice thai basil, european basil, shallot scented sesame oil,…" at bounding box center [256, 159] width 5 height 5
radio input "true"
click at [387, 191] on input "Smoked Paprika Rice turmeric baked rice, smokey sweet paprika, tri-colour capsi…" at bounding box center [385, 209] width 5 height 5
radio input "true"
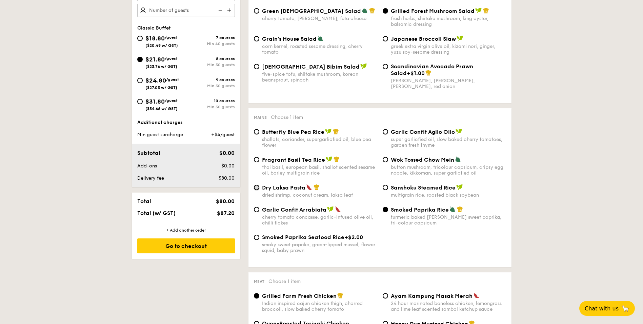
click at [254, 188] on input "Dry Laksa Pasta dried shrimp, coconut cream, laksa leaf" at bounding box center [256, 186] width 5 height 5
radio input "true"
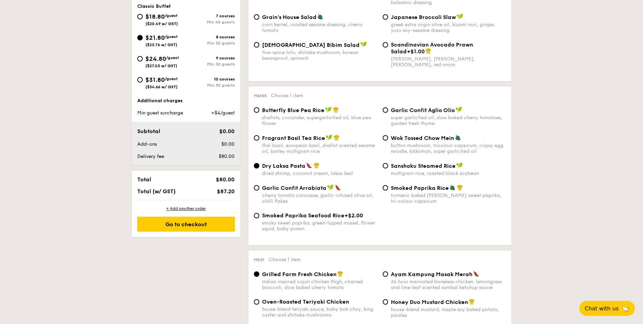
scroll to position [271, 0]
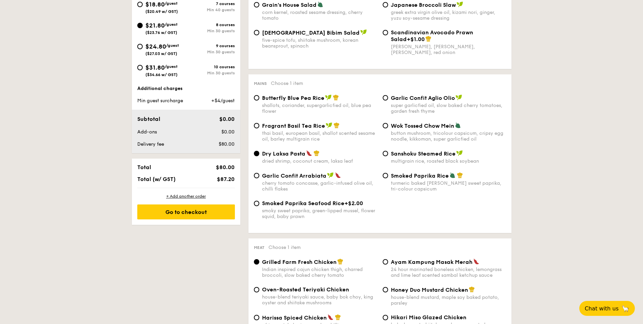
click at [265, 123] on span "Fragrant Basil Tea Rice" at bounding box center [293, 125] width 63 height 6
click at [259, 123] on input "Fragrant Basil Tea Rice thai basil, european basil, shallot scented sesame oil,…" at bounding box center [256, 125] width 5 height 5
radio input "true"
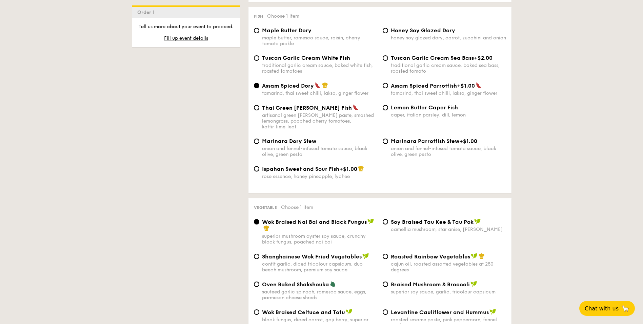
scroll to position [712, 0]
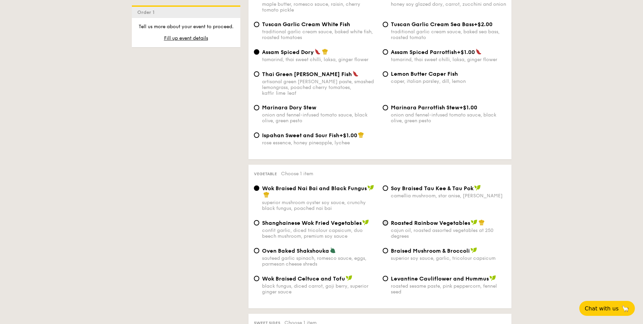
click at [383, 191] on input "Roasted Rainbow Vegetables cajun oil, roasted assorted vegetables at 250 degrees" at bounding box center [385, 222] width 5 height 5
radio input "true"
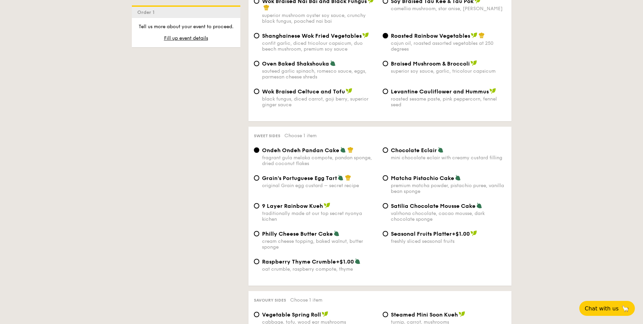
scroll to position [916, 0]
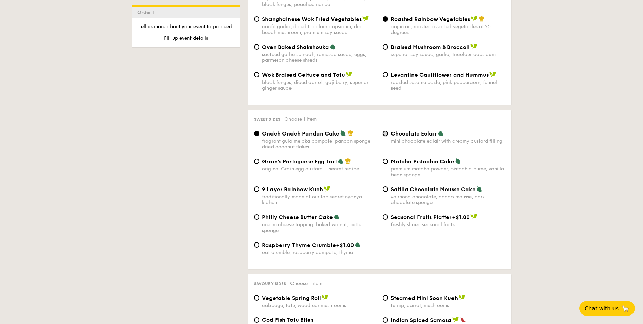
click at [386, 131] on input "Chocolate Eclair mini chocolate eclair with creamy custard filling" at bounding box center [385, 133] width 5 height 5
radio input "true"
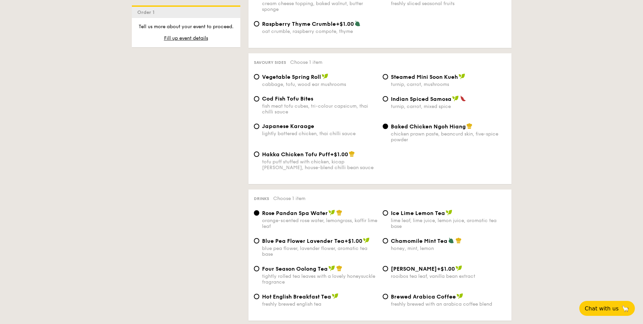
scroll to position [1153, 0]
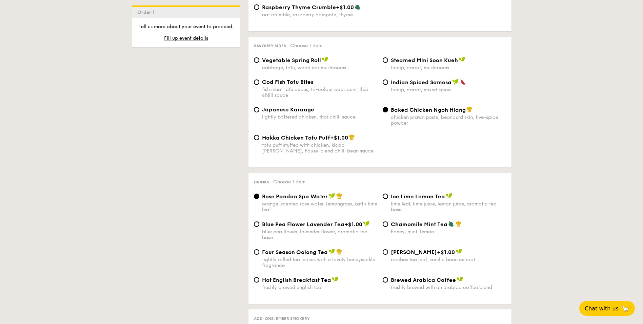
click at [390, 191] on div "Chamomile Mint Tea honey, mint, lemon" at bounding box center [444, 227] width 129 height 14
click at [388, 191] on input "Chamomile Mint Tea honey, mint, lemon" at bounding box center [385, 223] width 5 height 5
radio input "true"
click at [260, 191] on div "Four Season Oolong Tea tightly rolled tea leaves with a lovely honeysuckle frag…" at bounding box center [315, 258] width 129 height 20
click at [259, 191] on input "Four Season Oolong Tea tightly rolled tea leaves with a lovely honeysuckle frag…" at bounding box center [256, 251] width 5 height 5
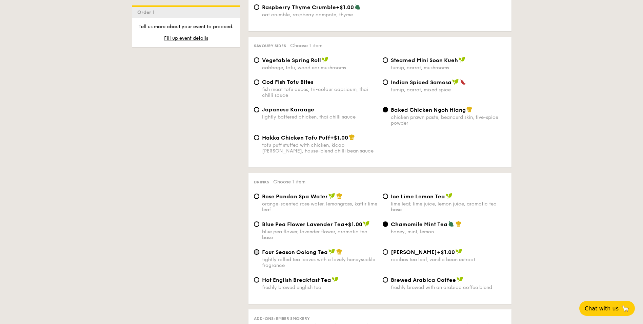
radio input "true"
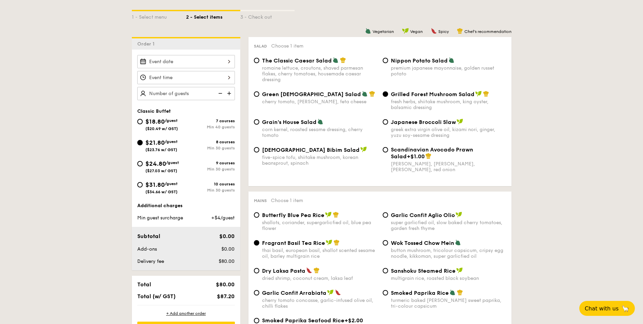
scroll to position [0, 0]
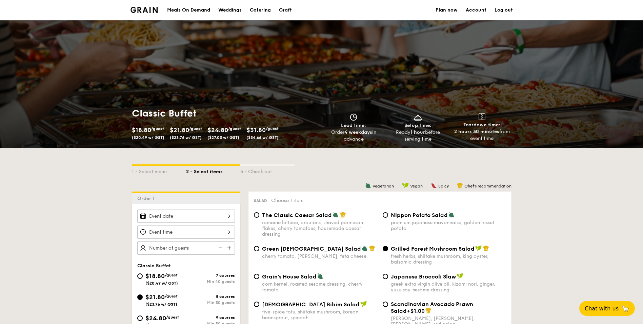
click at [185, 191] on div at bounding box center [186, 215] width 98 height 13
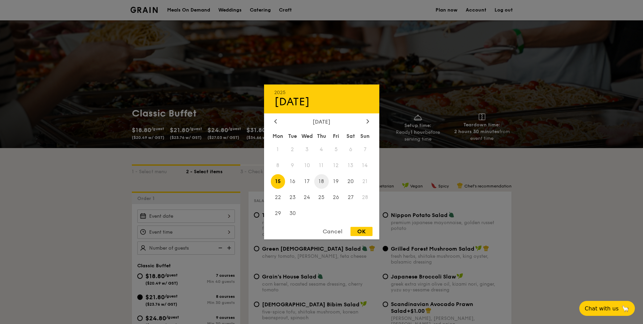
click at [325, 180] on span "18" at bounding box center [321, 181] width 15 height 15
click at [366, 191] on div "OK" at bounding box center [362, 231] width 22 height 9
type input "Sep 18, 2025"
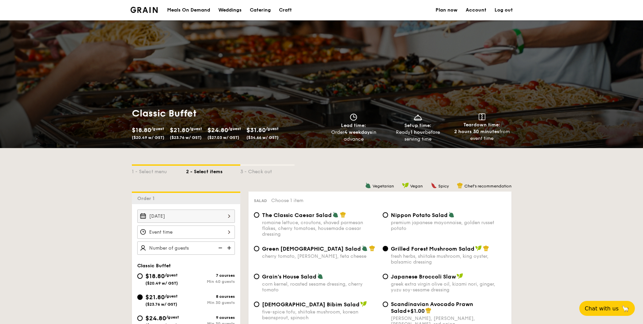
click at [226, 191] on div at bounding box center [186, 231] width 98 height 13
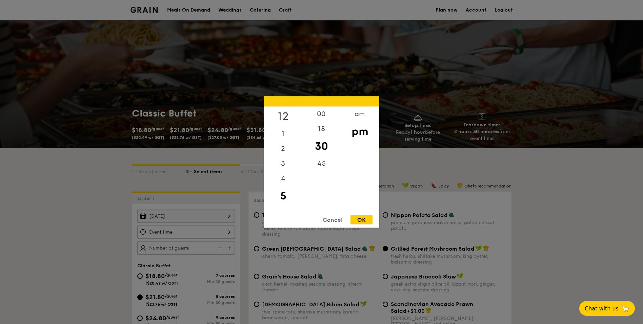
click at [287, 114] on div "12" at bounding box center [283, 116] width 38 height 20
click at [320, 143] on div "30" at bounding box center [321, 146] width 38 height 20
click at [364, 191] on div "OK" at bounding box center [362, 219] width 22 height 9
type input "12:30PM"
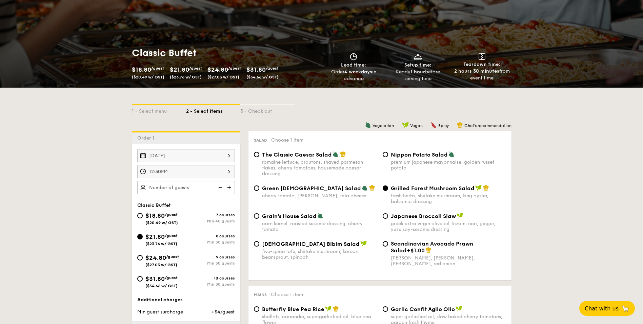
scroll to position [68, 0]
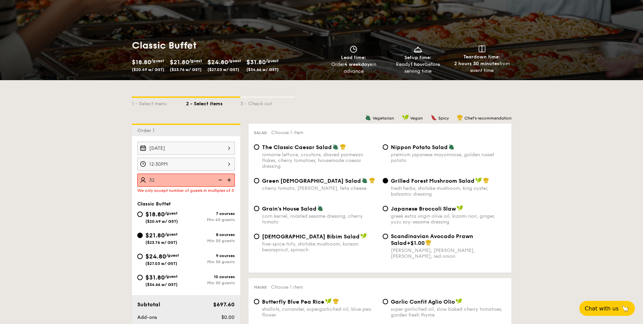
click at [194, 178] on input "32" at bounding box center [186, 179] width 98 height 13
type input "30 guests"
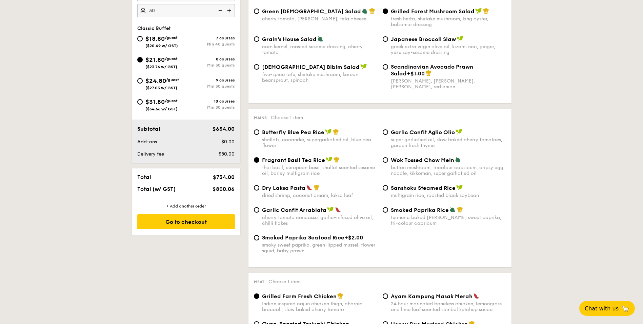
scroll to position [237, 0]
click at [195, 191] on div "Go to checkout" at bounding box center [186, 221] width 98 height 15
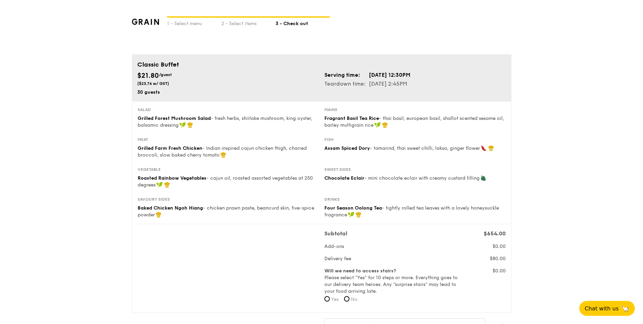
click at [331, 191] on span "Yes" at bounding box center [334, 299] width 7 height 6
click at [330, 191] on input "Yes" at bounding box center [327, 298] width 5 height 5
radio input "true"
